Goal: Entertainment & Leisure: Consume media (video, audio)

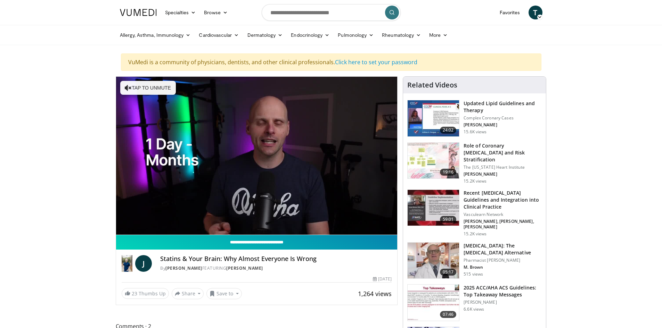
click at [171, 239] on input "**********" at bounding box center [256, 242] width 281 height 15
